Goal: Check status: Check status

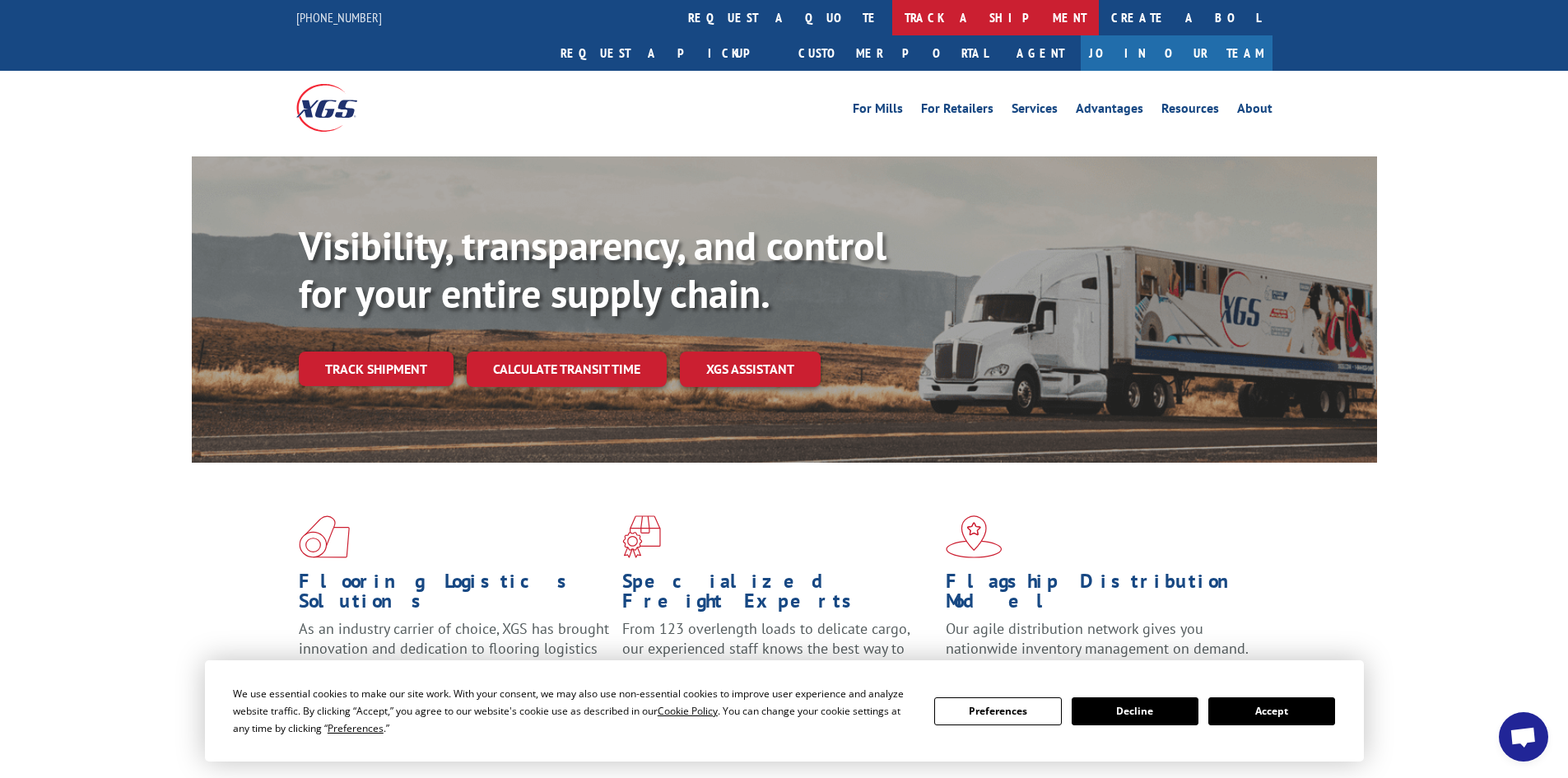
click at [892, 9] on link "track a shipment" at bounding box center [995, 17] width 206 height 35
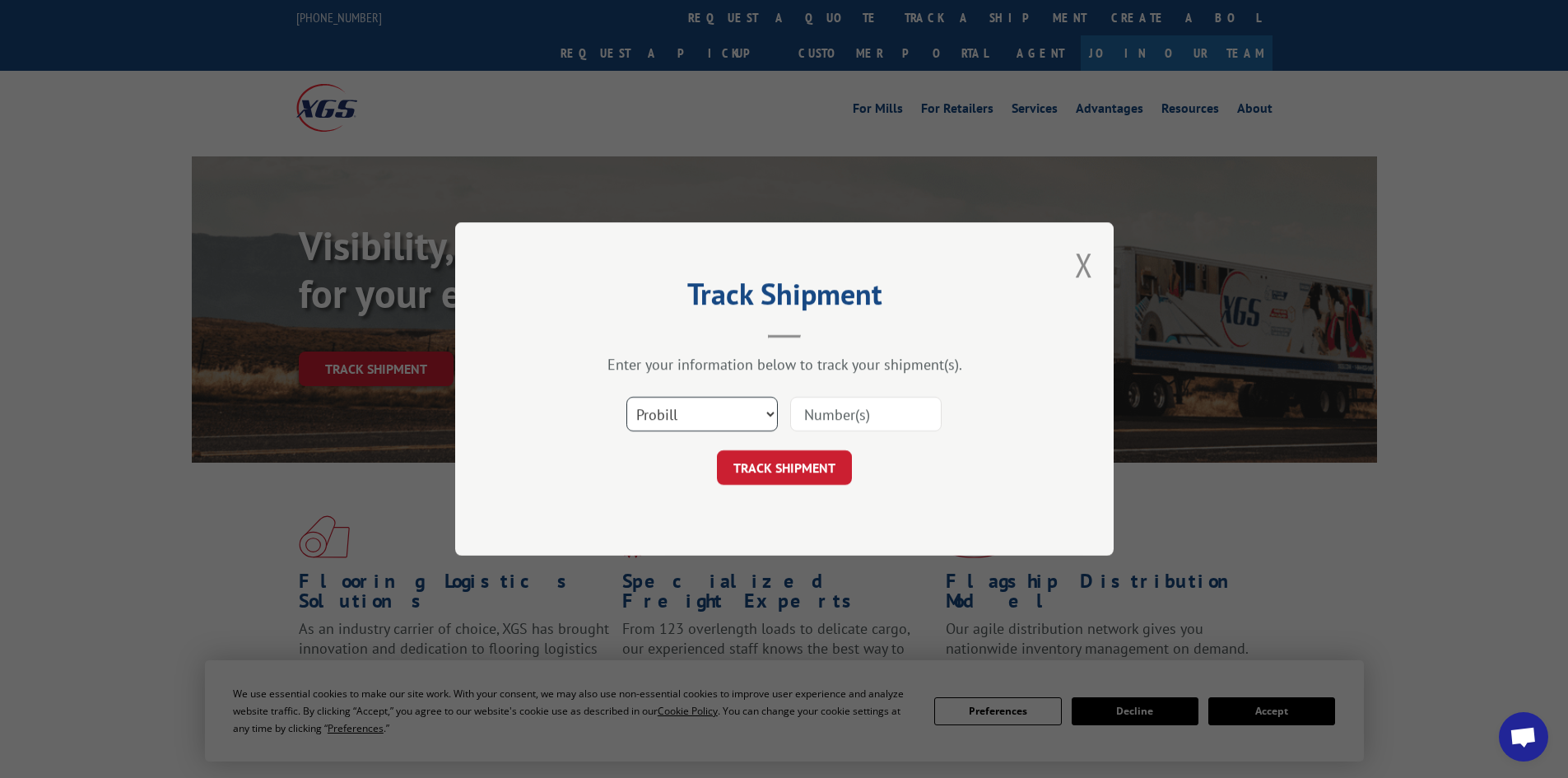
click at [691, 411] on select "Select category... Probill BOL PO" at bounding box center [702, 414] width 151 height 35
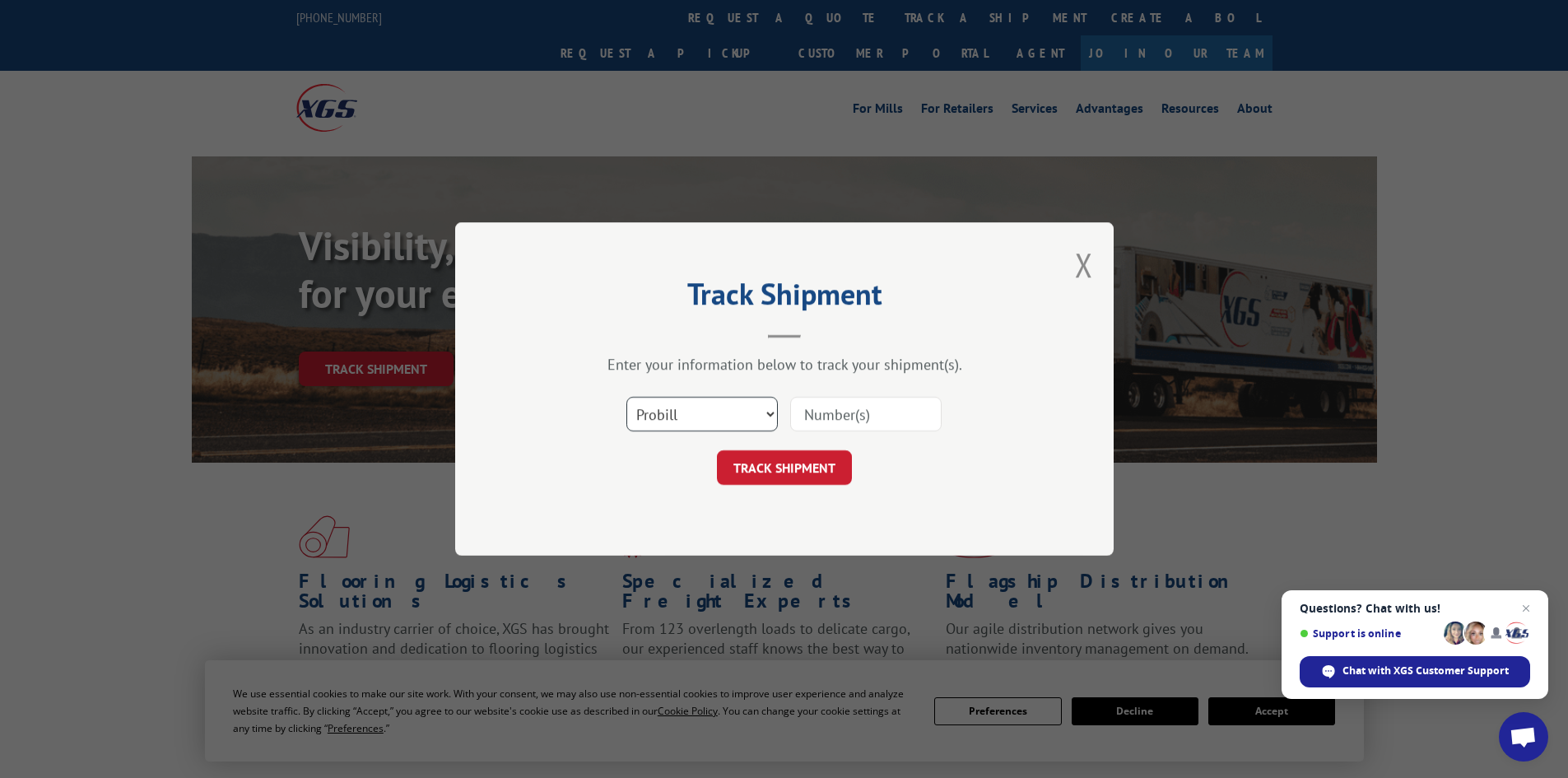
select select "bol"
click at [627, 397] on select "Select category... Probill BOL PO" at bounding box center [702, 414] width 151 height 35
click at [879, 415] on input at bounding box center [866, 414] width 151 height 35
type input "5238592"
click at [717, 450] on button "TRACK SHIPMENT" at bounding box center [784, 468] width 135 height 35
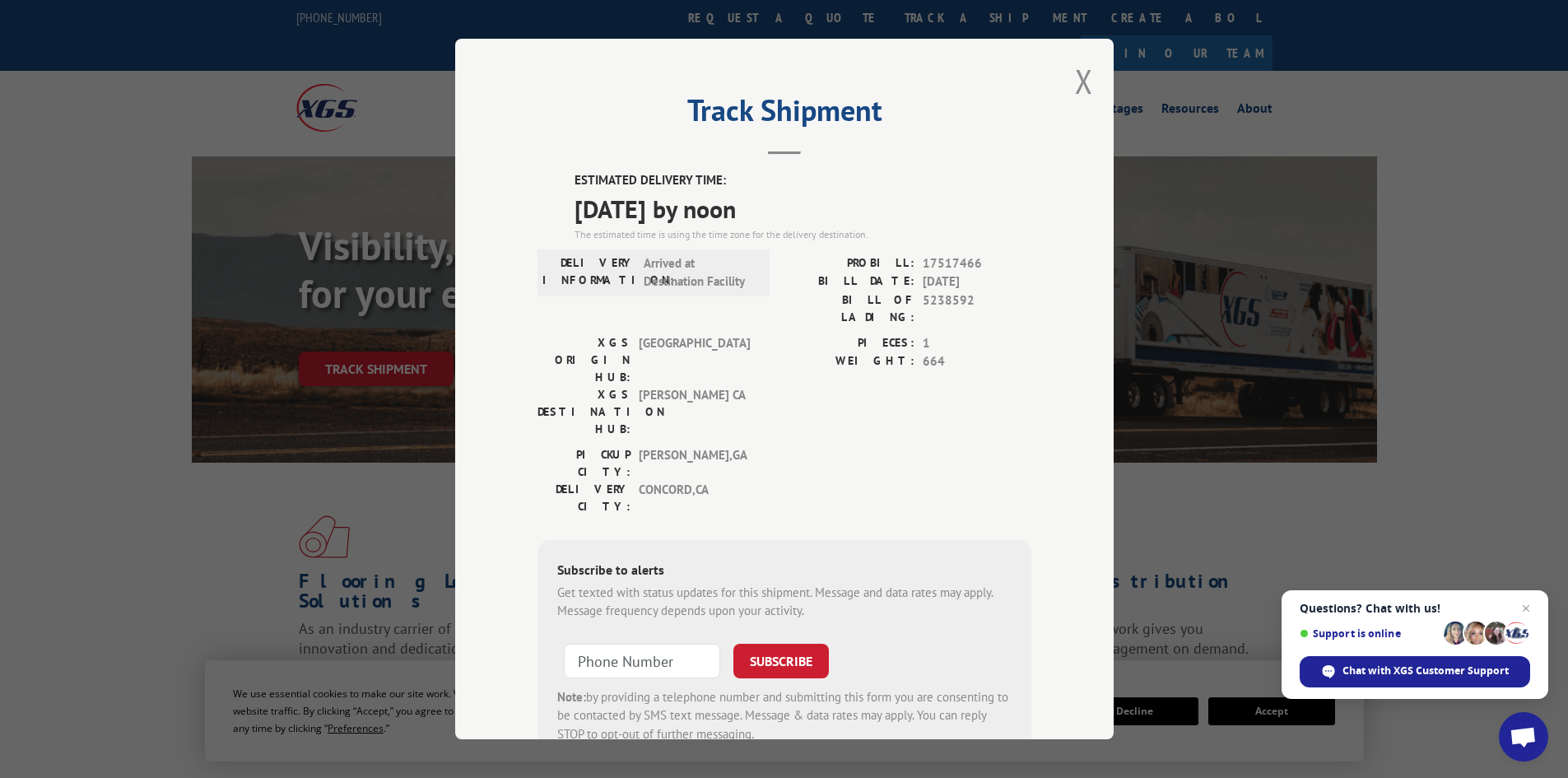
click at [1091, 84] on div "Track Shipment ESTIMATED DELIVERY TIME: [DATE] by noon The estimated time is us…" at bounding box center [784, 389] width 658 height 701
click at [1076, 86] on button "Close modal" at bounding box center [1084, 81] width 18 height 44
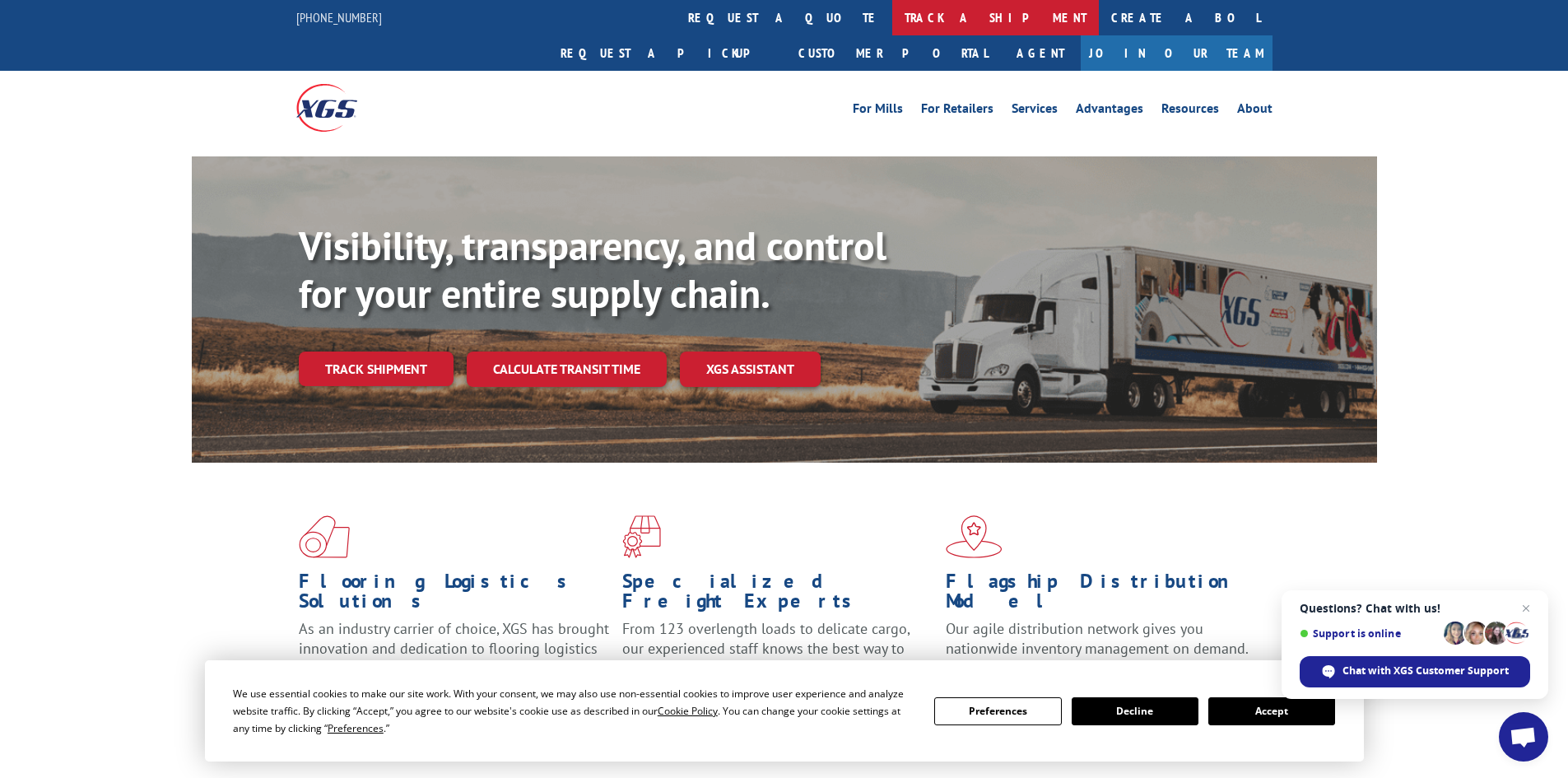
click at [892, 22] on link "track a shipment" at bounding box center [995, 17] width 206 height 35
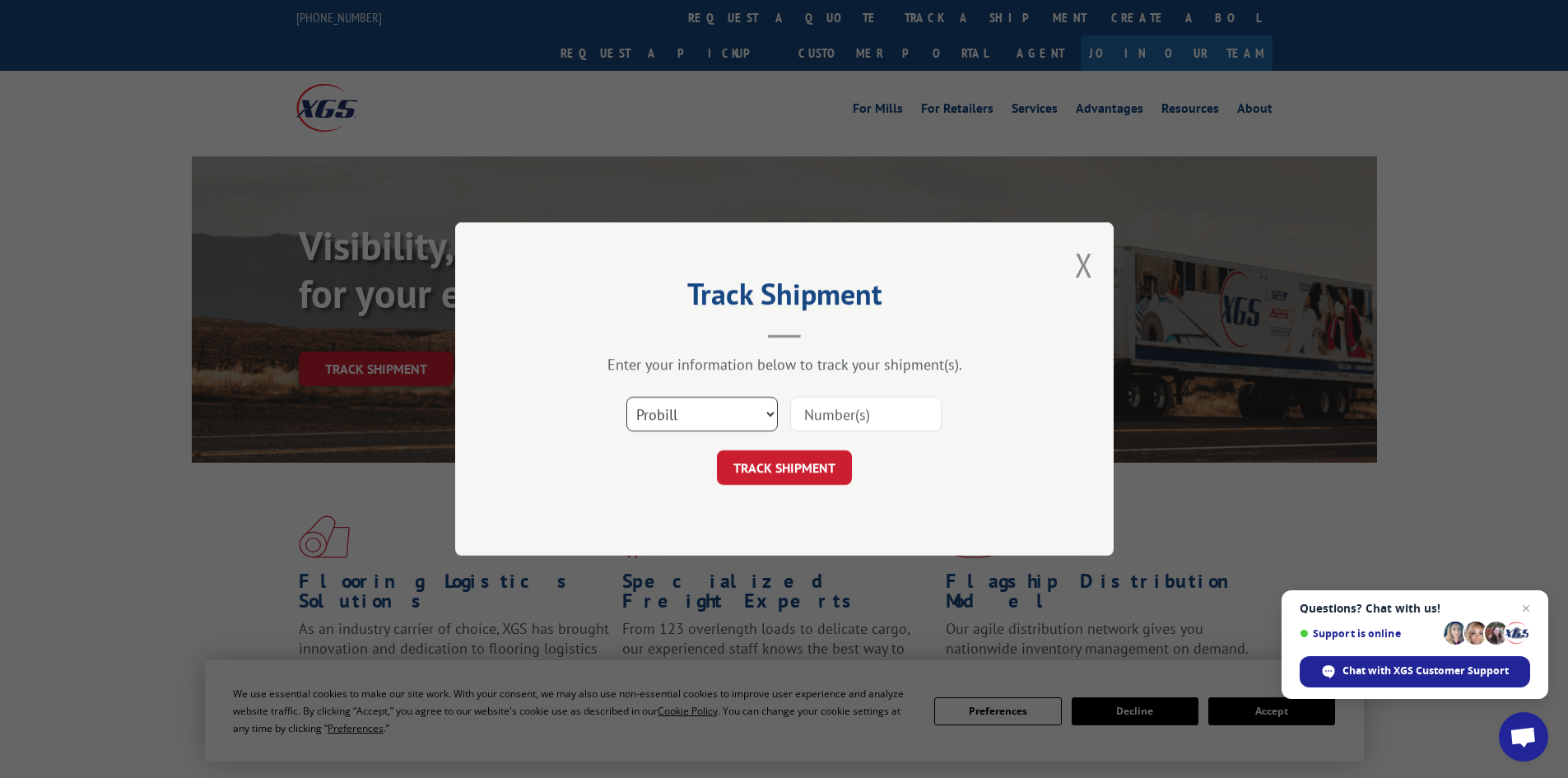
click at [718, 403] on select "Select category... Probill BOL PO" at bounding box center [702, 414] width 151 height 35
select select "bol"
click at [627, 397] on select "Select category... Probill BOL PO" at bounding box center [702, 414] width 151 height 35
click at [830, 409] on input at bounding box center [866, 414] width 151 height 35
type input "5327730"
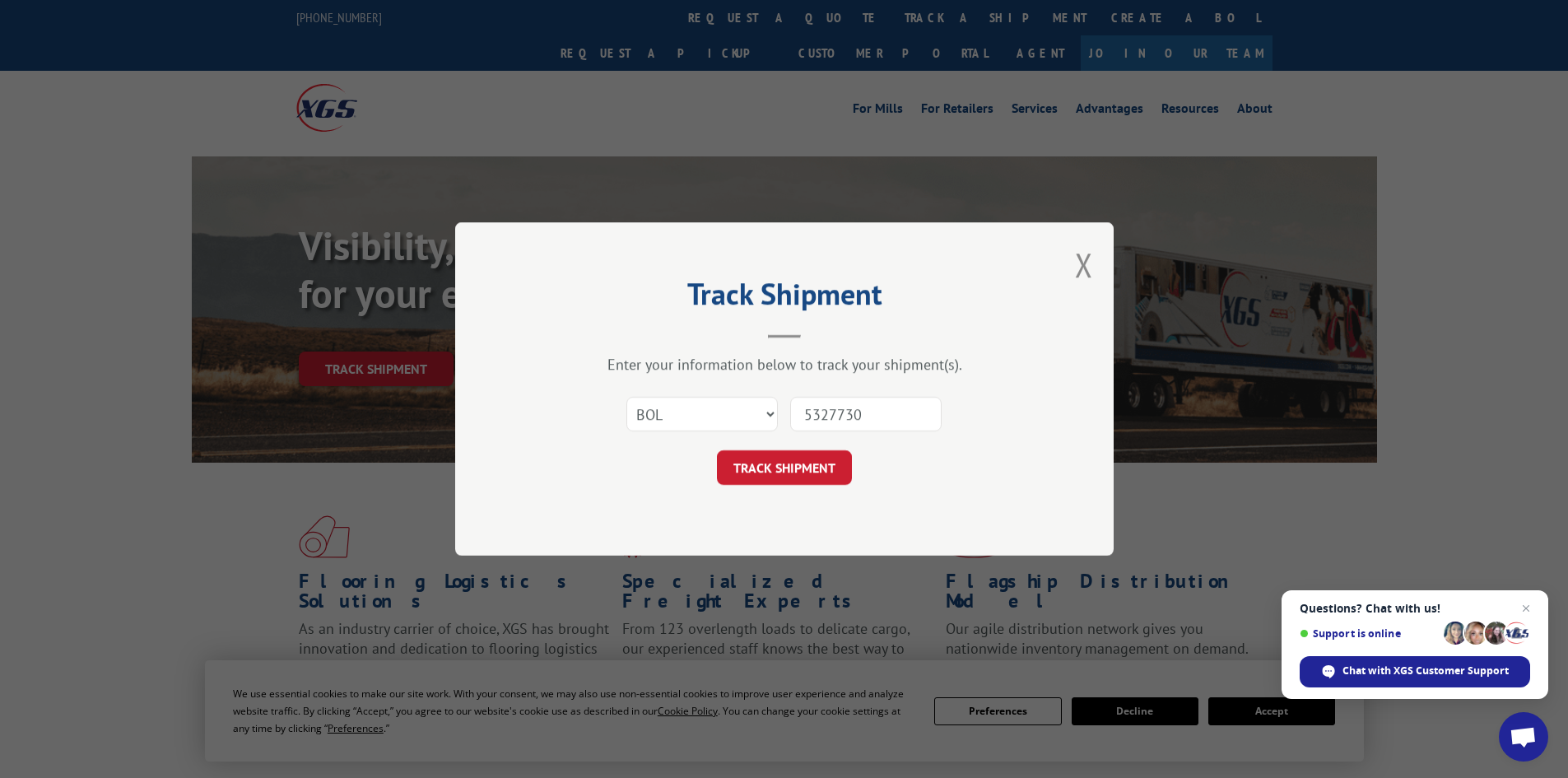
click button "TRACK SHIPMENT" at bounding box center [784, 468] width 135 height 35
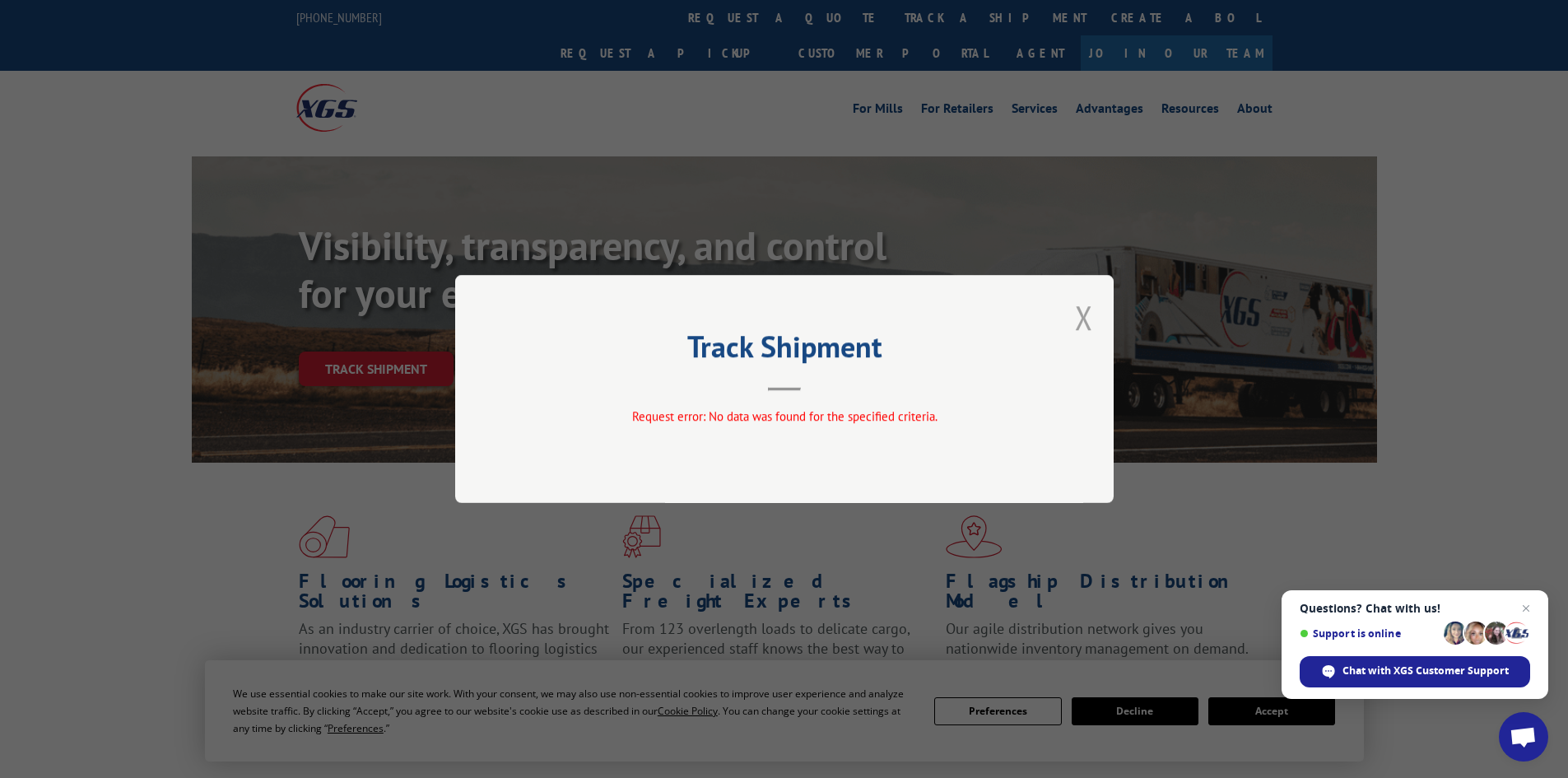
click at [1091, 323] on button "Close modal" at bounding box center [1084, 318] width 18 height 44
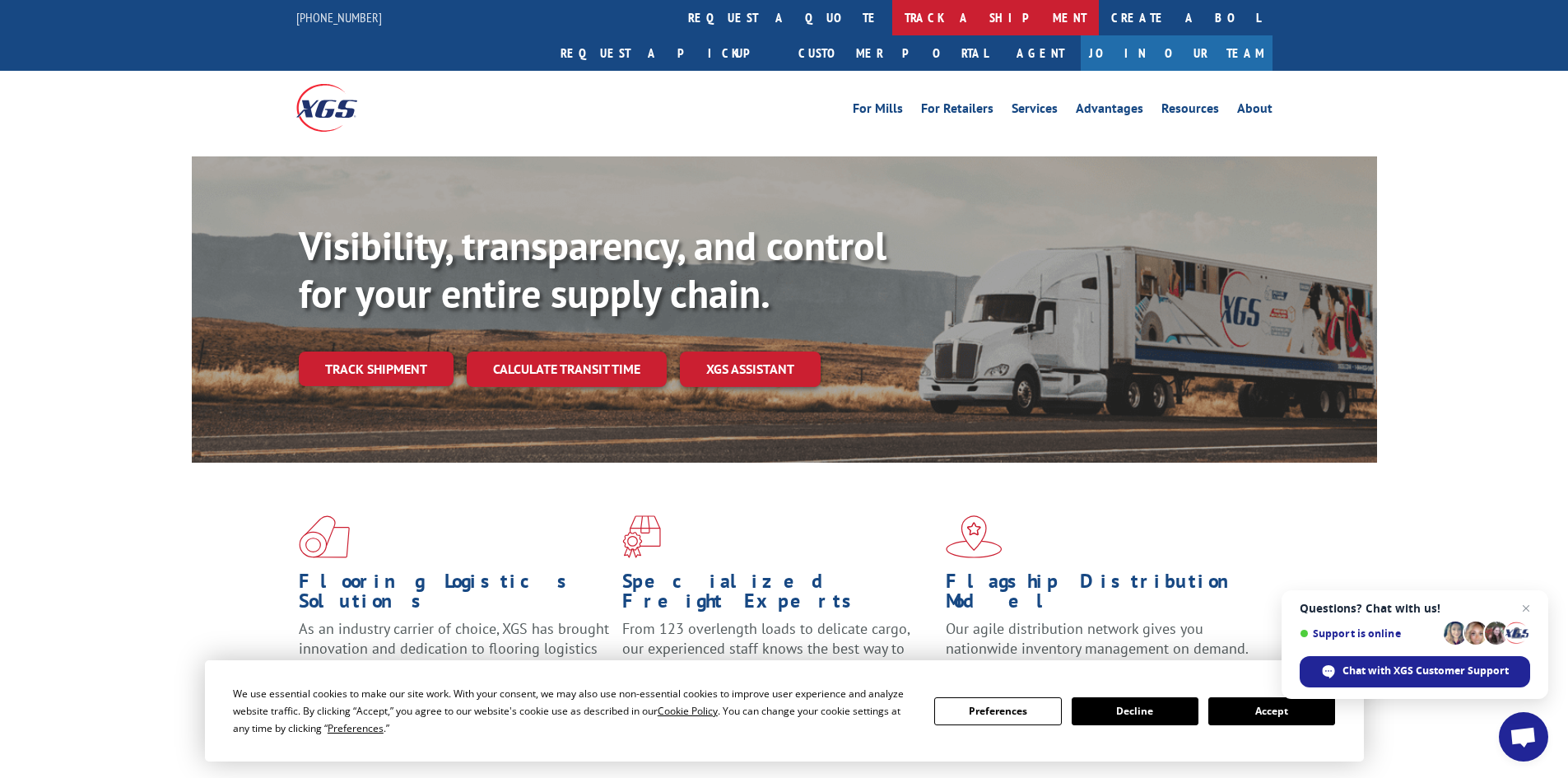
click at [892, 21] on link "track a shipment" at bounding box center [995, 17] width 206 height 35
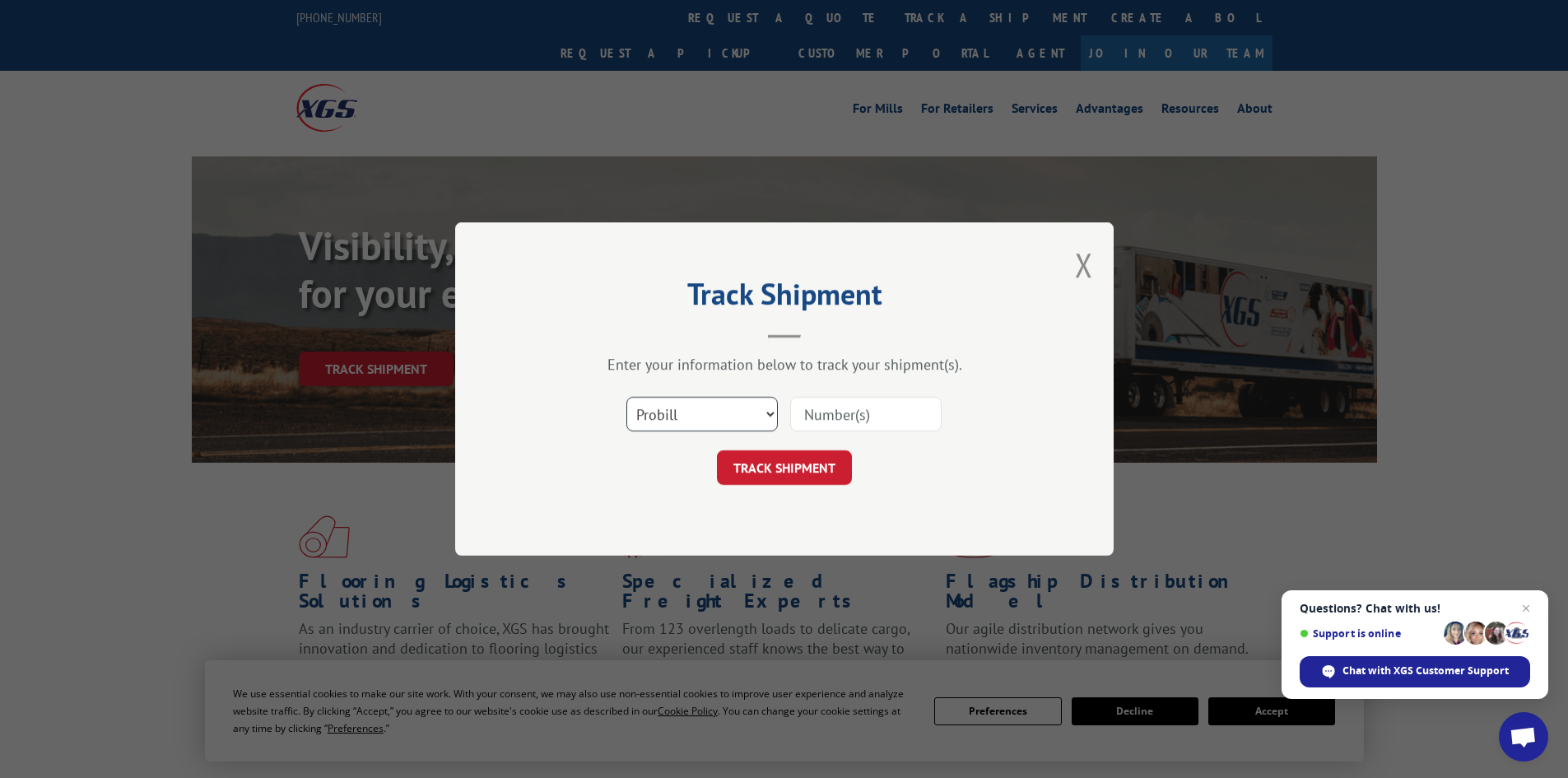
click at [691, 420] on select "Select category... Probill BOL PO" at bounding box center [702, 414] width 151 height 35
select select "bol"
click at [627, 397] on select "Select category... Probill BOL PO" at bounding box center [702, 414] width 151 height 35
click at [826, 415] on input at bounding box center [866, 414] width 151 height 35
type input "5327730"
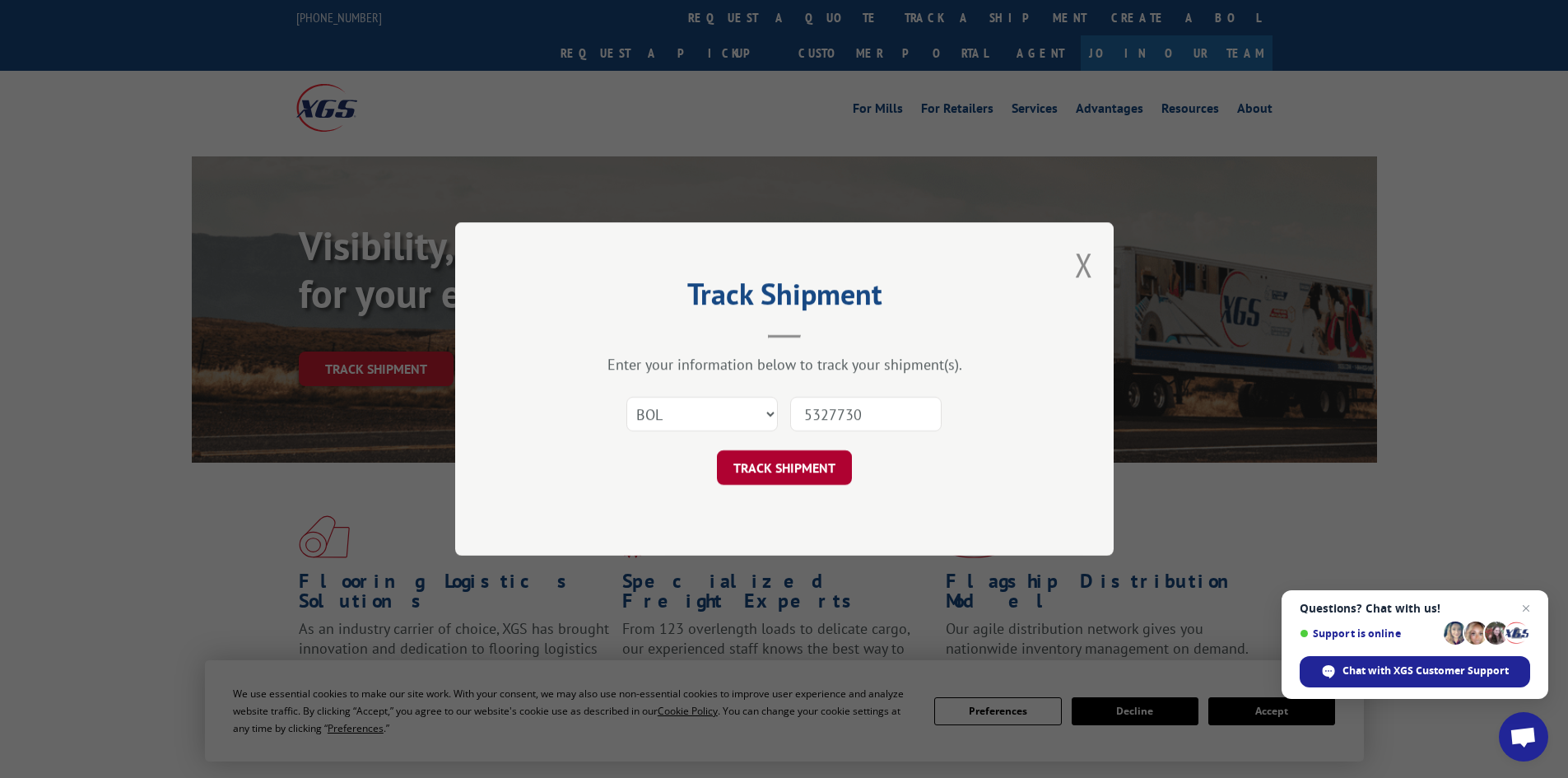
click at [809, 459] on button "TRACK SHIPMENT" at bounding box center [784, 468] width 135 height 35
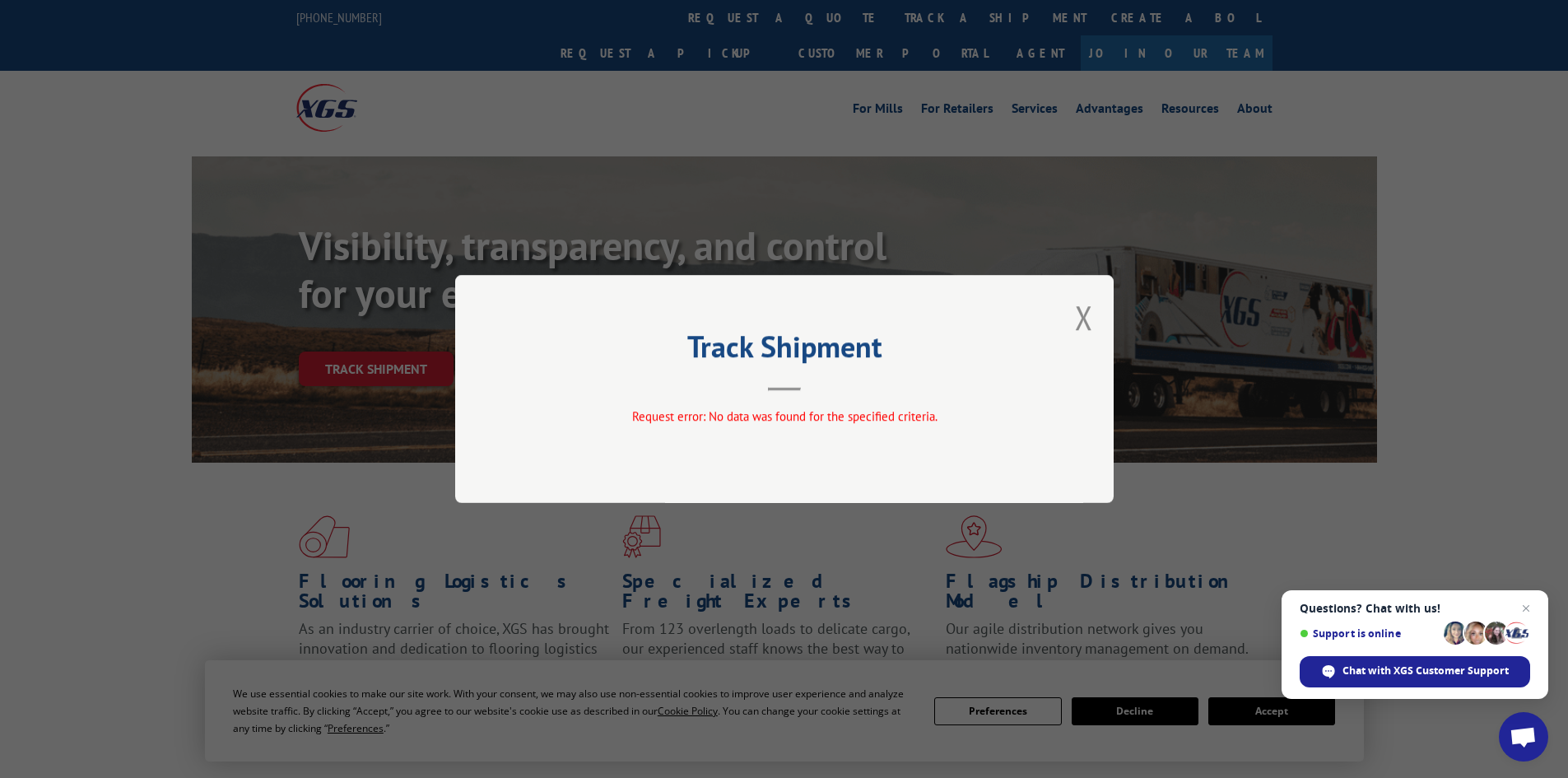
click at [1072, 317] on div "Track Shipment Request error: No data was found for the specified criteria." at bounding box center [784, 389] width 658 height 228
click at [1084, 320] on button "Close modal" at bounding box center [1084, 318] width 18 height 44
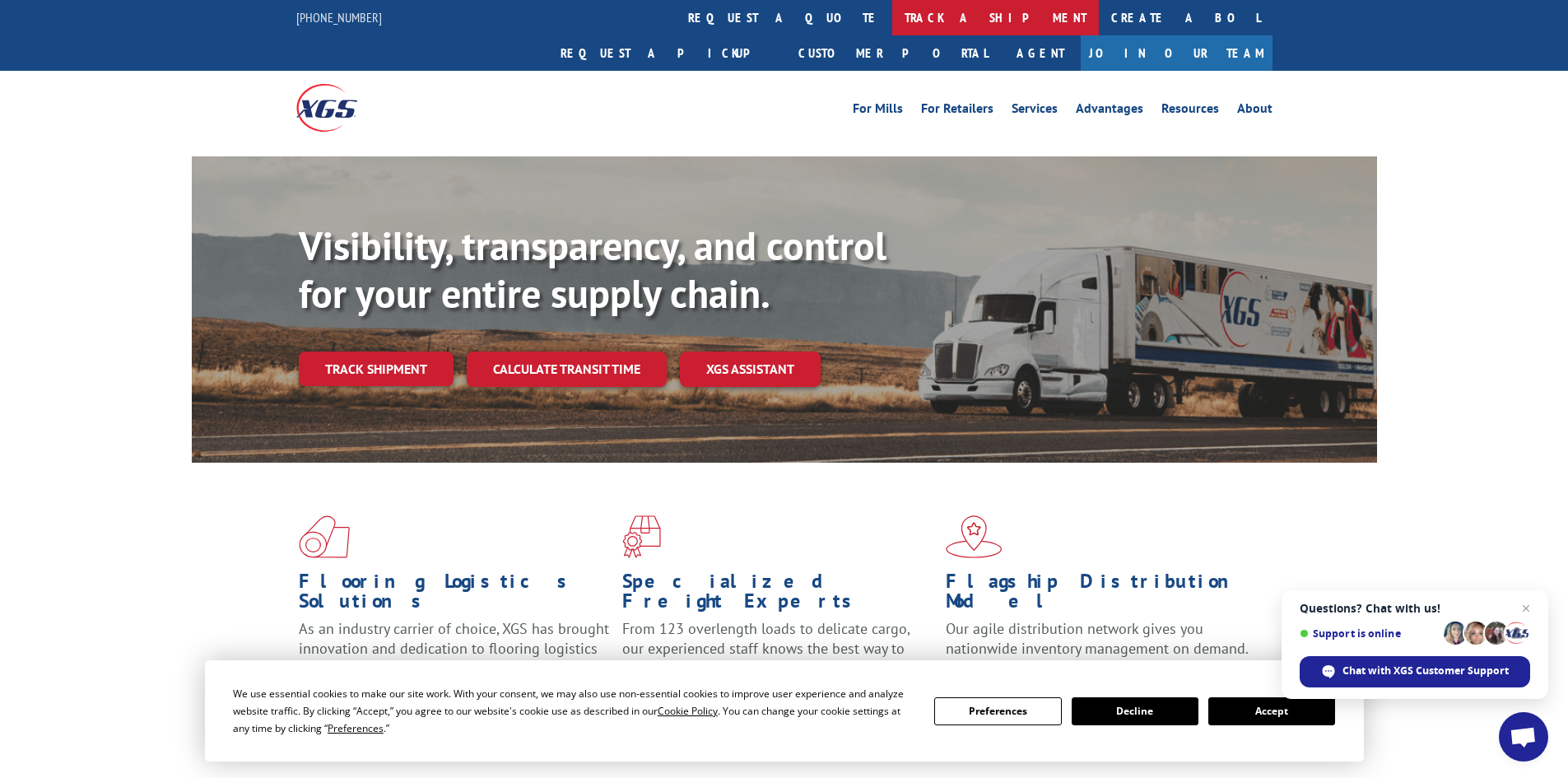
click at [892, 24] on link "track a shipment" at bounding box center [995, 17] width 206 height 35
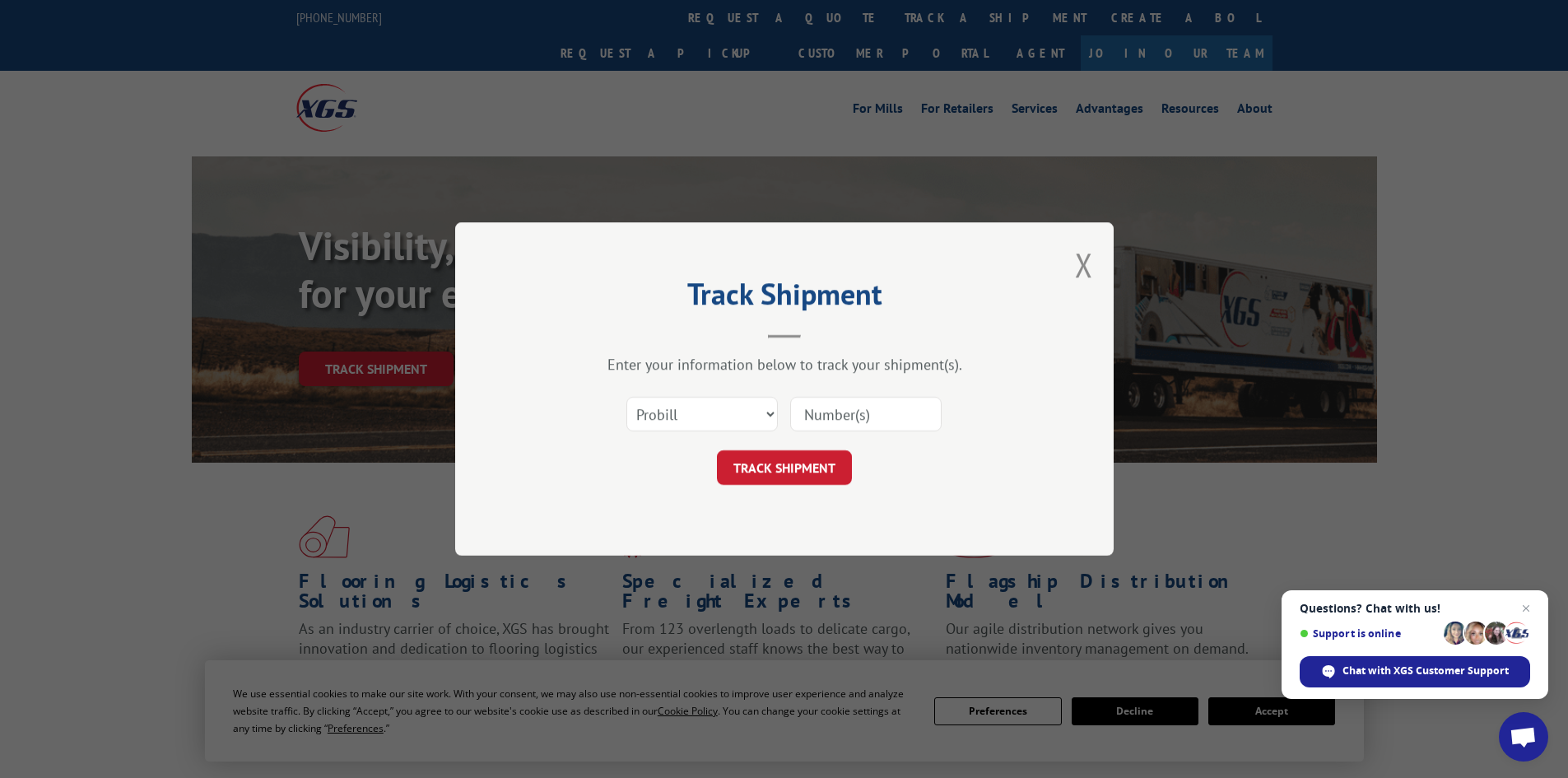
click at [835, 414] on input at bounding box center [866, 414] width 151 height 35
type input "17518161"
click at [717, 450] on button "TRACK SHIPMENT" at bounding box center [784, 468] width 135 height 35
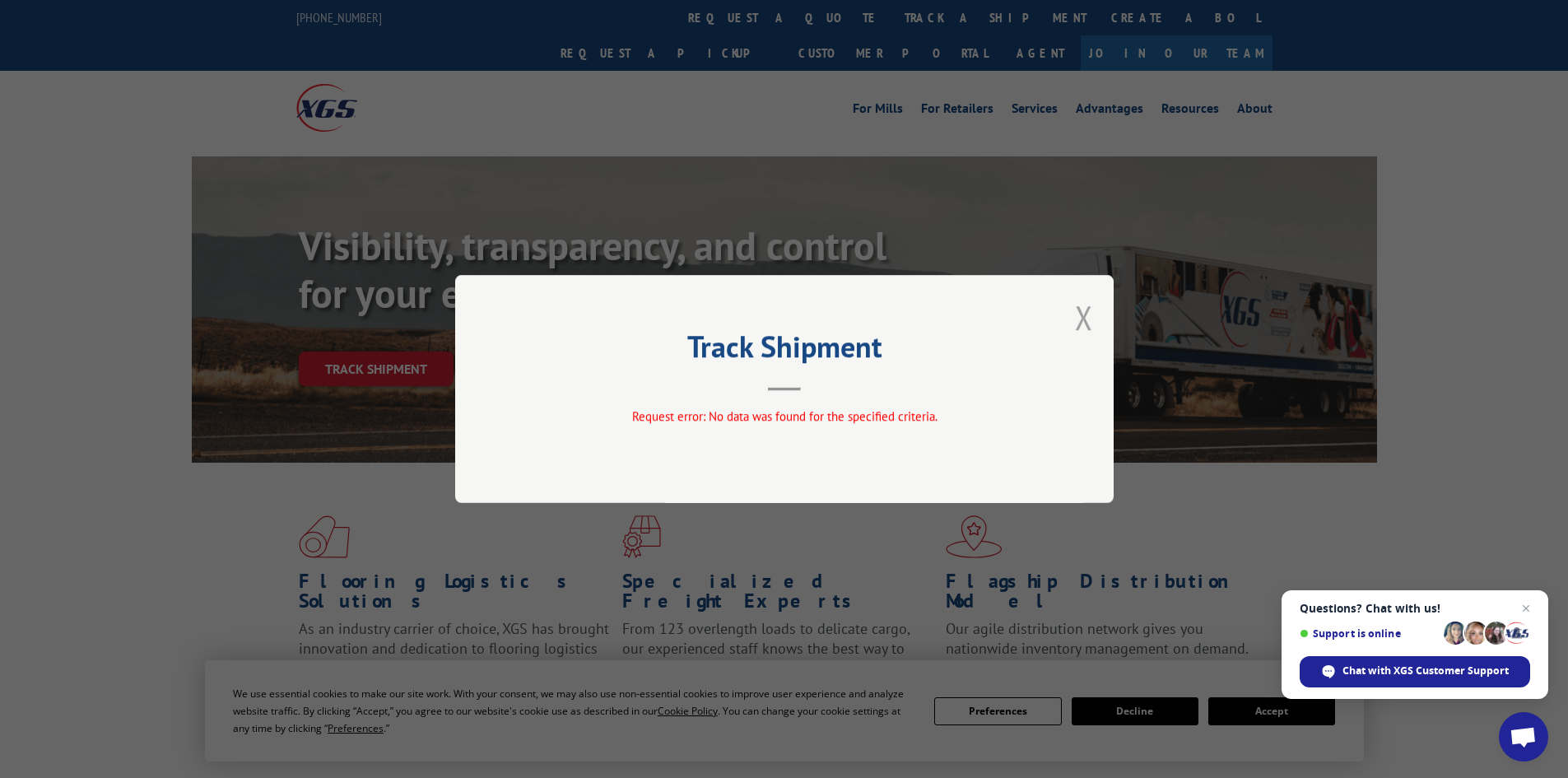
click at [1081, 315] on button "Close modal" at bounding box center [1084, 318] width 18 height 44
